Goal: Task Accomplishment & Management: Use online tool/utility

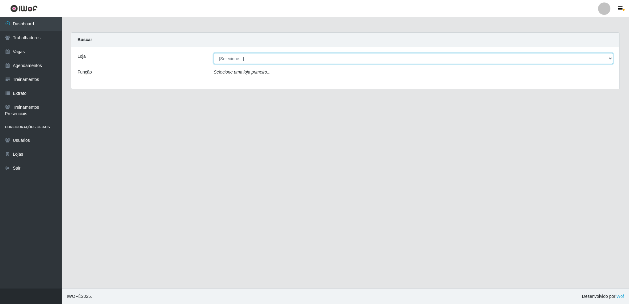
click at [300, 60] on select "[Selecione...] Jaguaribe Grill Restaurante" at bounding box center [414, 58] width 400 height 11
select select "311"
click at [214, 53] on select "[Selecione...] Jaguaribe Grill Restaurante" at bounding box center [414, 58] width 400 height 11
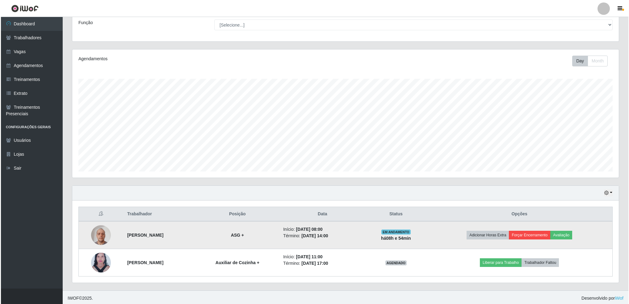
scroll to position [51, 0]
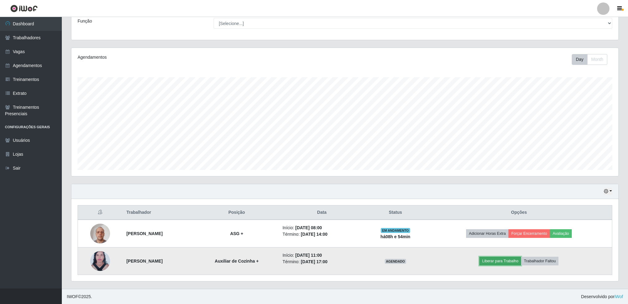
click at [492, 263] on button "Liberar para Trabalho" at bounding box center [500, 261] width 42 height 9
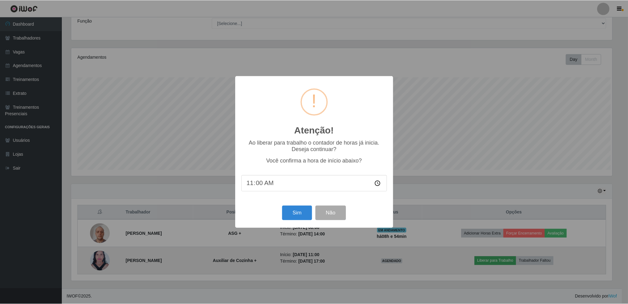
scroll to position [128, 542]
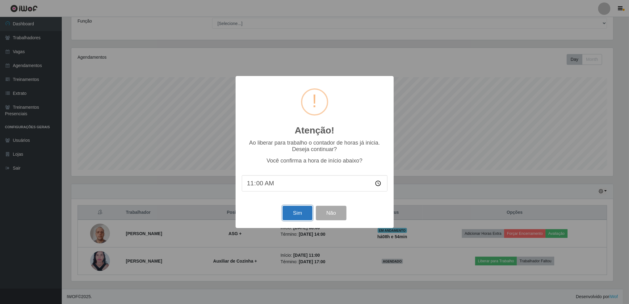
click at [298, 219] on button "Sim" at bounding box center [298, 213] width 30 height 15
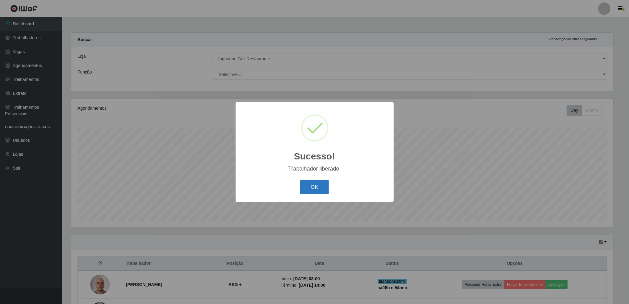
click at [310, 192] on button "OK" at bounding box center [314, 187] width 29 height 15
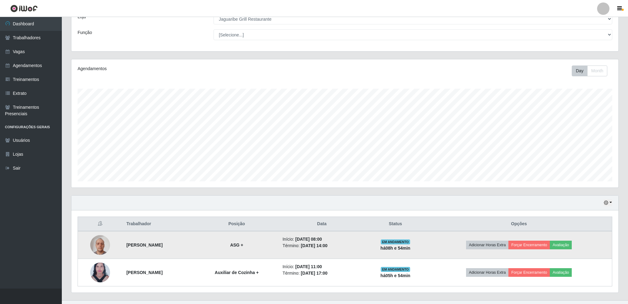
scroll to position [51, 0]
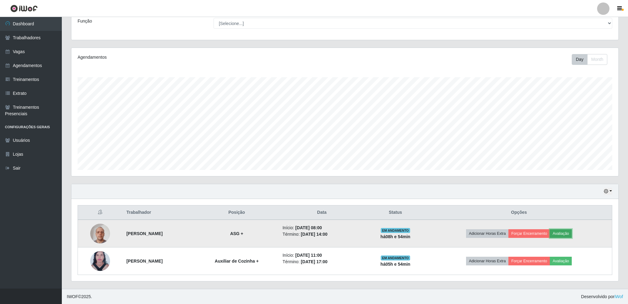
click at [565, 233] on button "Avaliação" at bounding box center [561, 233] width 22 height 9
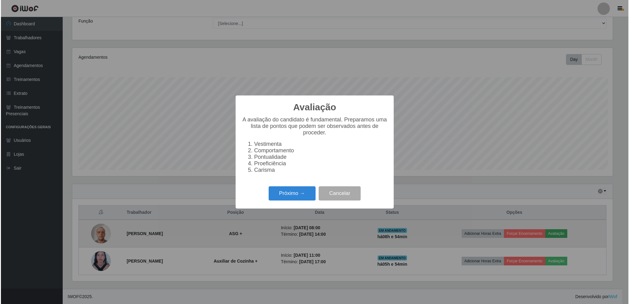
scroll to position [128, 542]
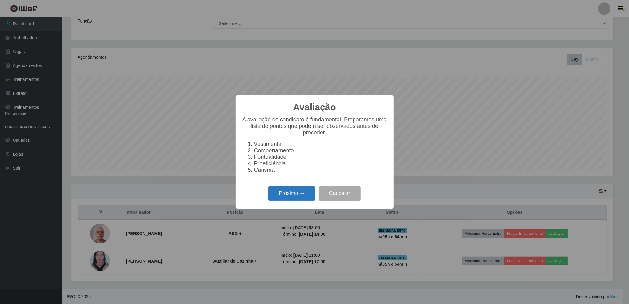
click at [291, 191] on button "Próximo →" at bounding box center [291, 193] width 47 height 15
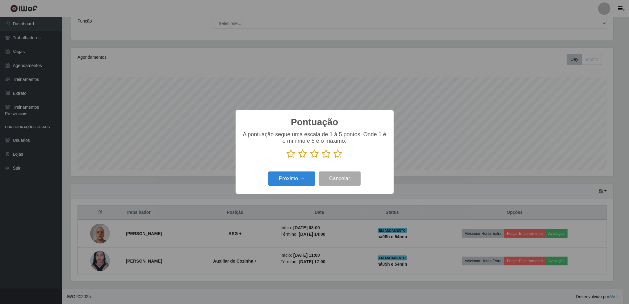
scroll to position [308780, 308366]
click at [337, 157] on icon at bounding box center [338, 153] width 9 height 9
click at [334, 158] on input "radio" at bounding box center [334, 158] width 0 height 0
click at [296, 176] on button "Próximo →" at bounding box center [291, 178] width 47 height 15
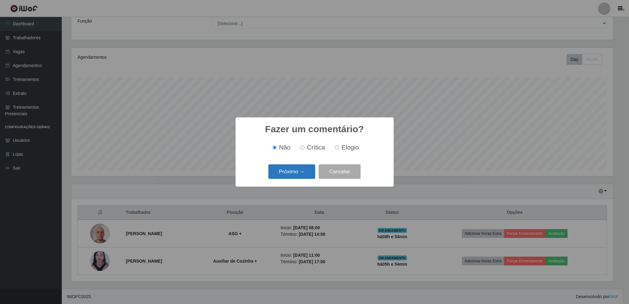
click at [283, 169] on button "Próximo →" at bounding box center [291, 171] width 47 height 15
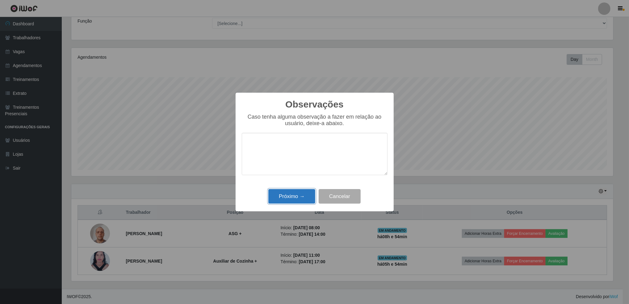
click at [287, 201] on button "Próximo →" at bounding box center [291, 196] width 47 height 15
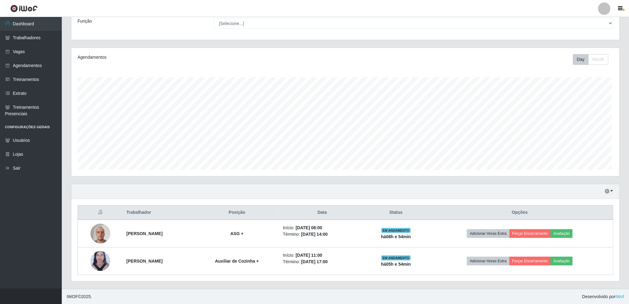
scroll to position [128, 547]
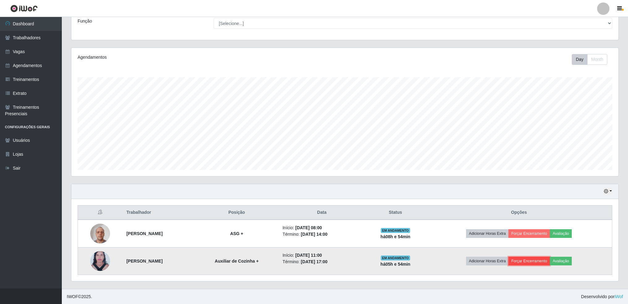
click at [538, 258] on button "Forçar Encerramento" at bounding box center [528, 261] width 41 height 9
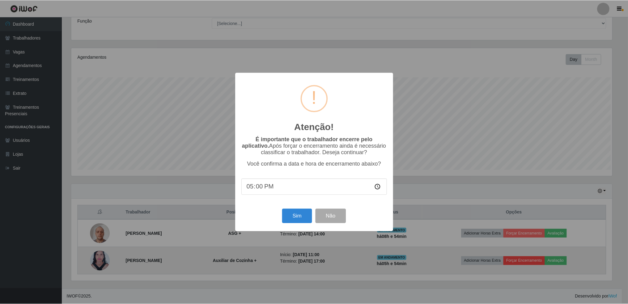
scroll to position [128, 542]
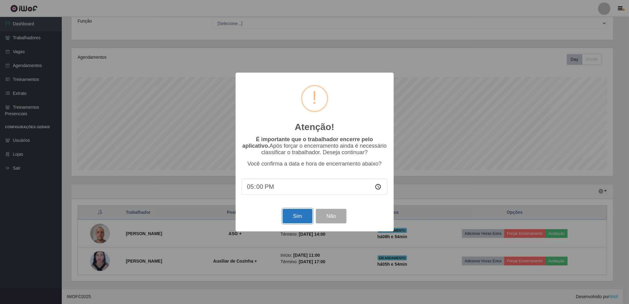
click at [300, 215] on button "Sim" at bounding box center [298, 216] width 30 height 15
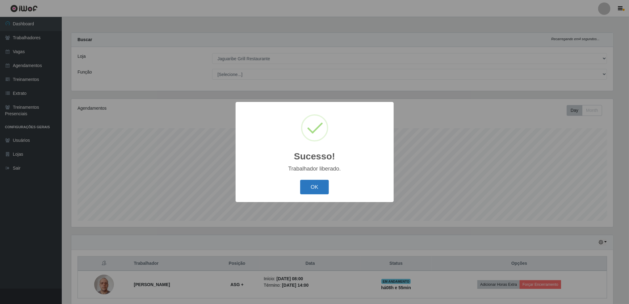
click at [312, 183] on button "OK" at bounding box center [314, 187] width 29 height 15
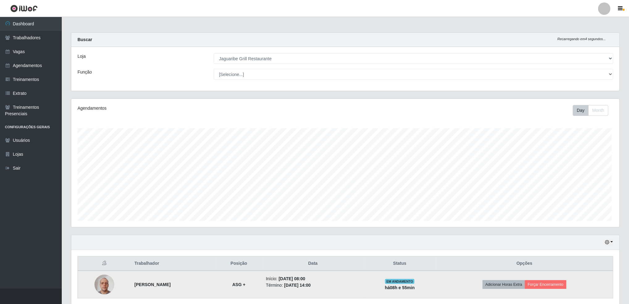
scroll to position [128, 547]
click at [555, 282] on button "Forçar Encerramento" at bounding box center [544, 284] width 41 height 9
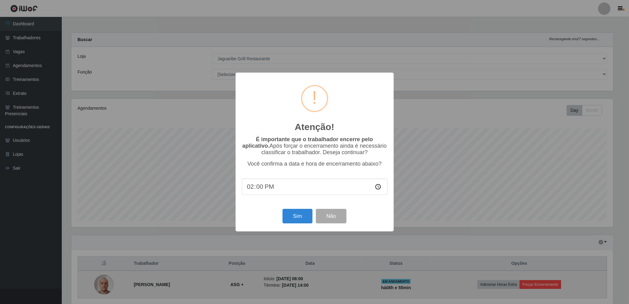
scroll to position [0, 0]
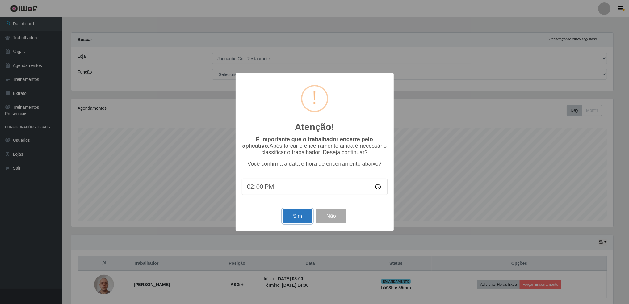
click at [287, 218] on button "Sim" at bounding box center [298, 216] width 30 height 15
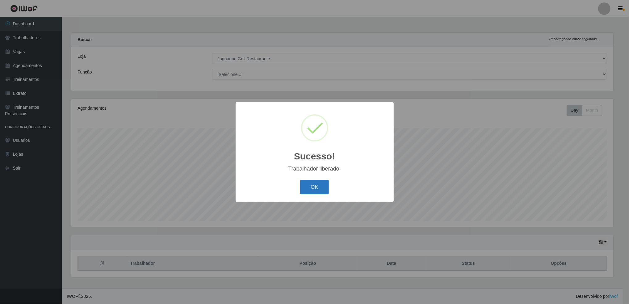
click at [314, 189] on button "OK" at bounding box center [314, 187] width 29 height 15
